Goal: Navigation & Orientation: Find specific page/section

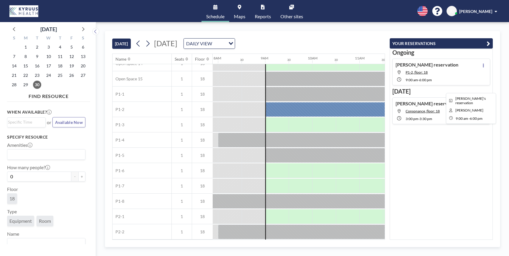
scroll to position [238, 373]
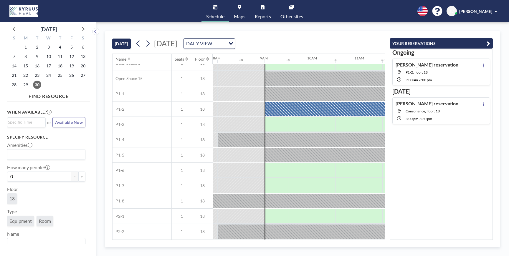
click at [241, 17] on span "Maps" at bounding box center [239, 16] width 11 height 5
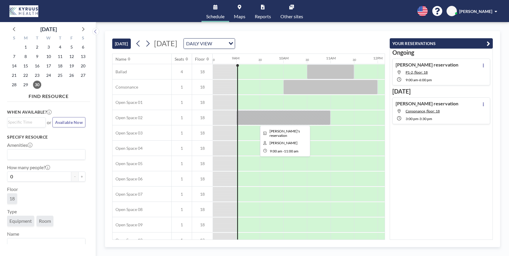
scroll to position [253, 401]
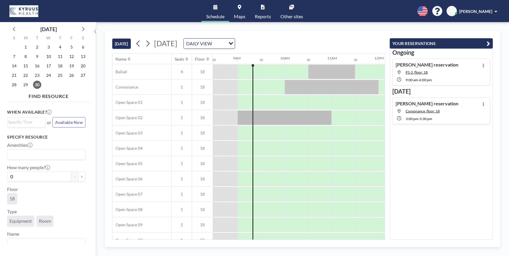
scroll to position [0, 401]
click at [240, 10] on link "Maps" at bounding box center [239, 11] width 21 height 22
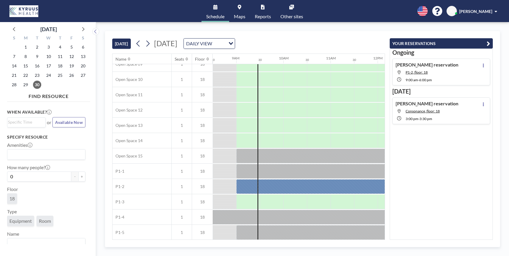
scroll to position [179, 401]
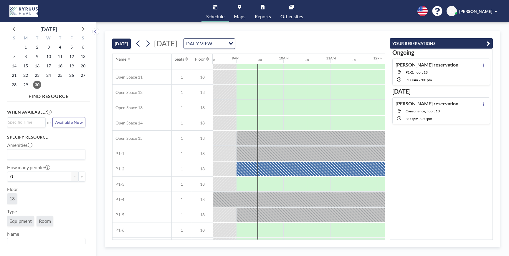
click at [290, 9] on icon at bounding box center [291, 7] width 5 height 5
